Goal: Transaction & Acquisition: Register for event/course

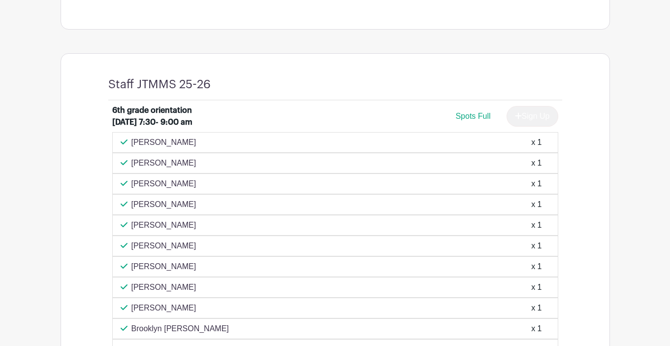
scroll to position [361, 0]
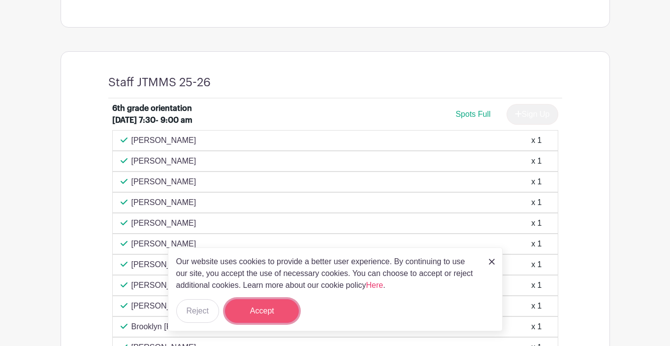
click at [250, 313] on button "Accept" at bounding box center [262, 311] width 74 height 24
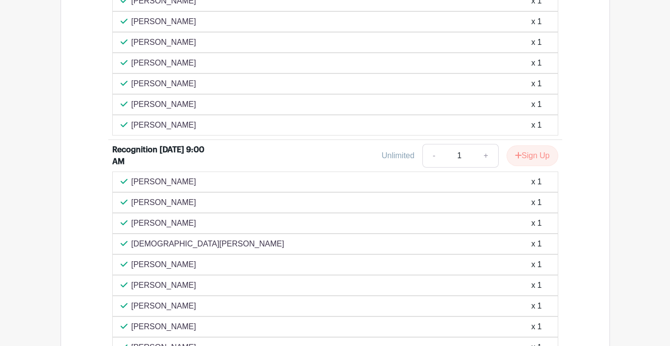
scroll to position [2567, 0]
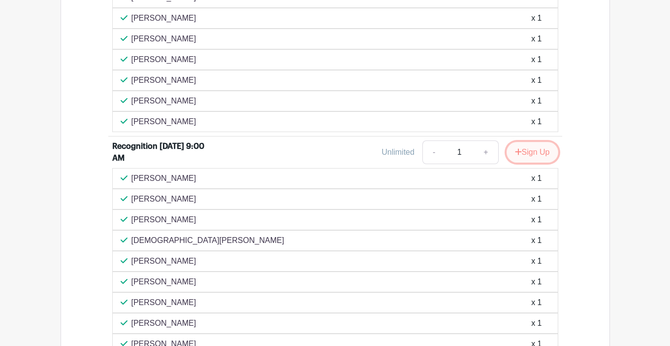
click at [535, 162] on button "Sign Up" at bounding box center [533, 152] width 52 height 21
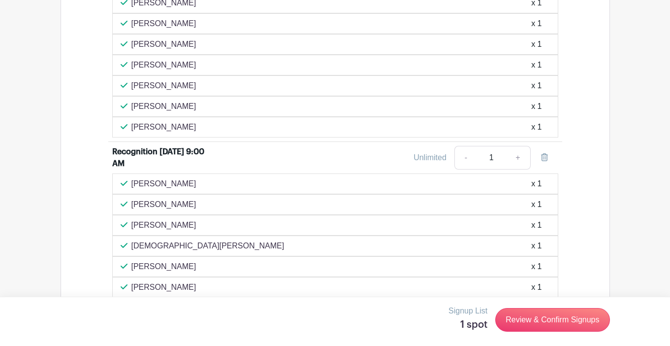
scroll to position [2561, 0]
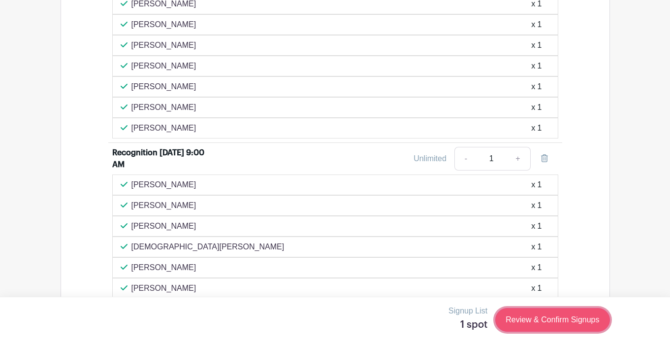
click at [559, 318] on link "Review & Confirm Signups" at bounding box center [552, 320] width 114 height 24
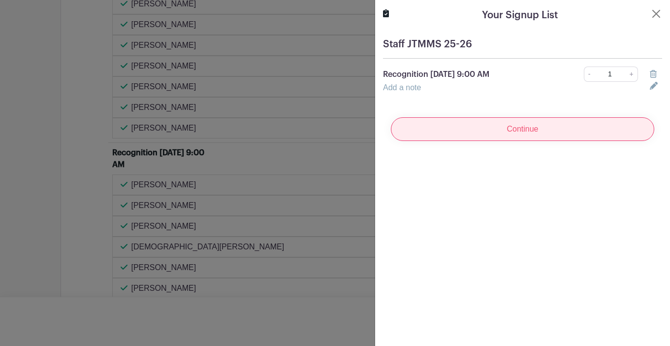
click at [528, 132] on input "Continue" at bounding box center [522, 129] width 263 height 24
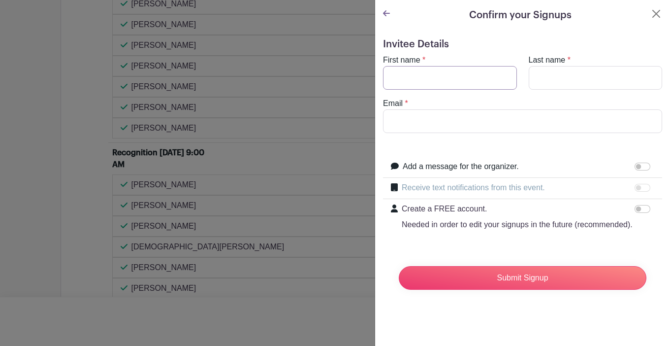
click at [412, 74] on input "First name" at bounding box center [450, 78] width 134 height 24
type input "[PERSON_NAME]"
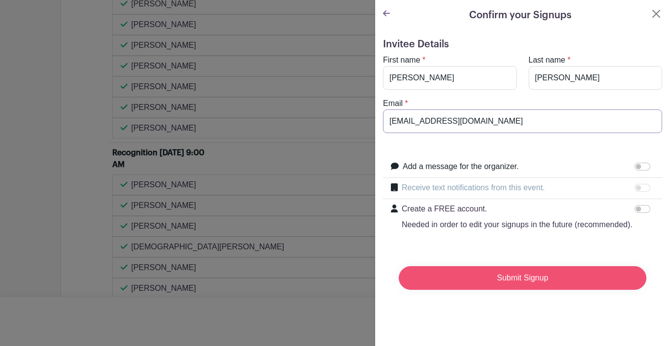
type input "[EMAIL_ADDRESS][DOMAIN_NAME]"
click at [500, 281] on input "Submit Signup" at bounding box center [523, 278] width 248 height 24
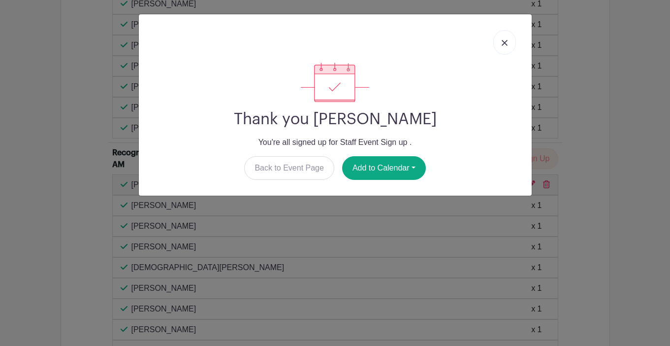
click at [506, 41] on img at bounding box center [505, 43] width 6 height 6
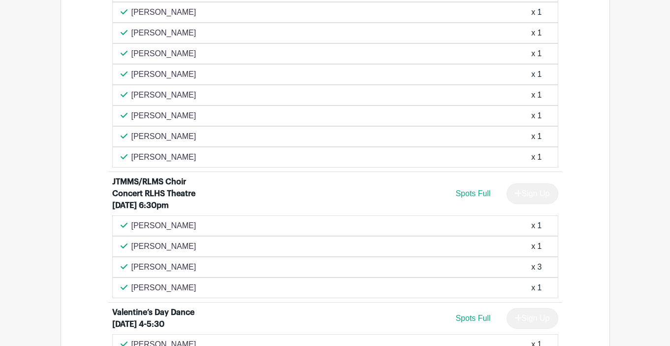
scroll to position [1058, 0]
